Goal: Transaction & Acquisition: Download file/media

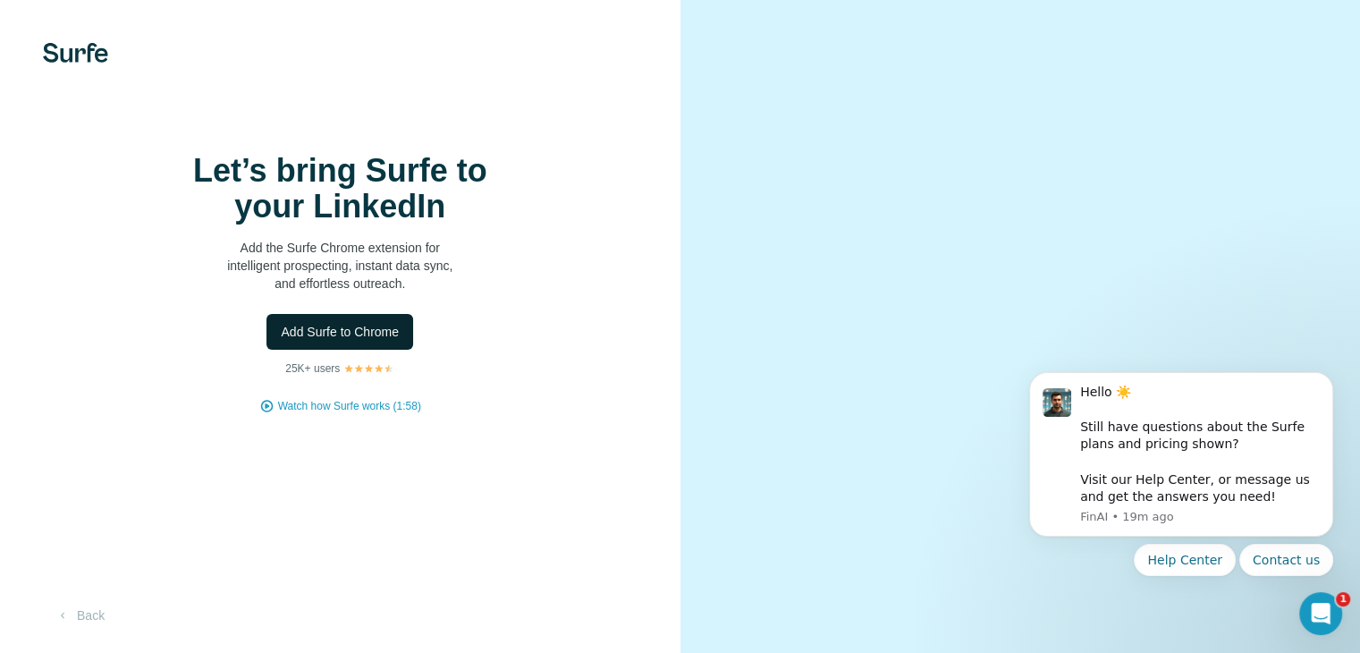
click at [375, 350] on button "Add Surfe to Chrome" at bounding box center [339, 332] width 147 height 36
